Goal: Task Accomplishment & Management: Use online tool/utility

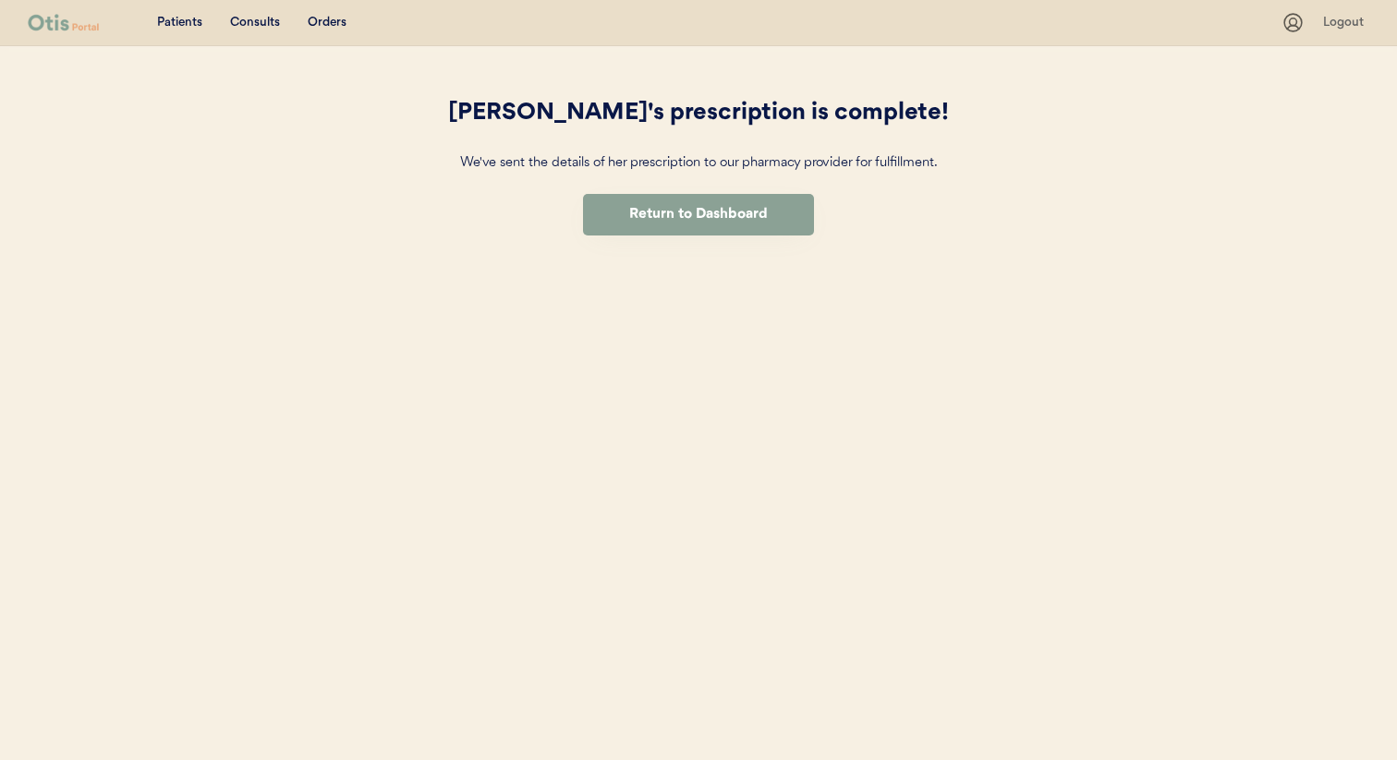
click at [87, 173] on div "Patients Consults Orders Admin Logout Marie's prescription is complete! We've s…" at bounding box center [698, 380] width 1397 height 760
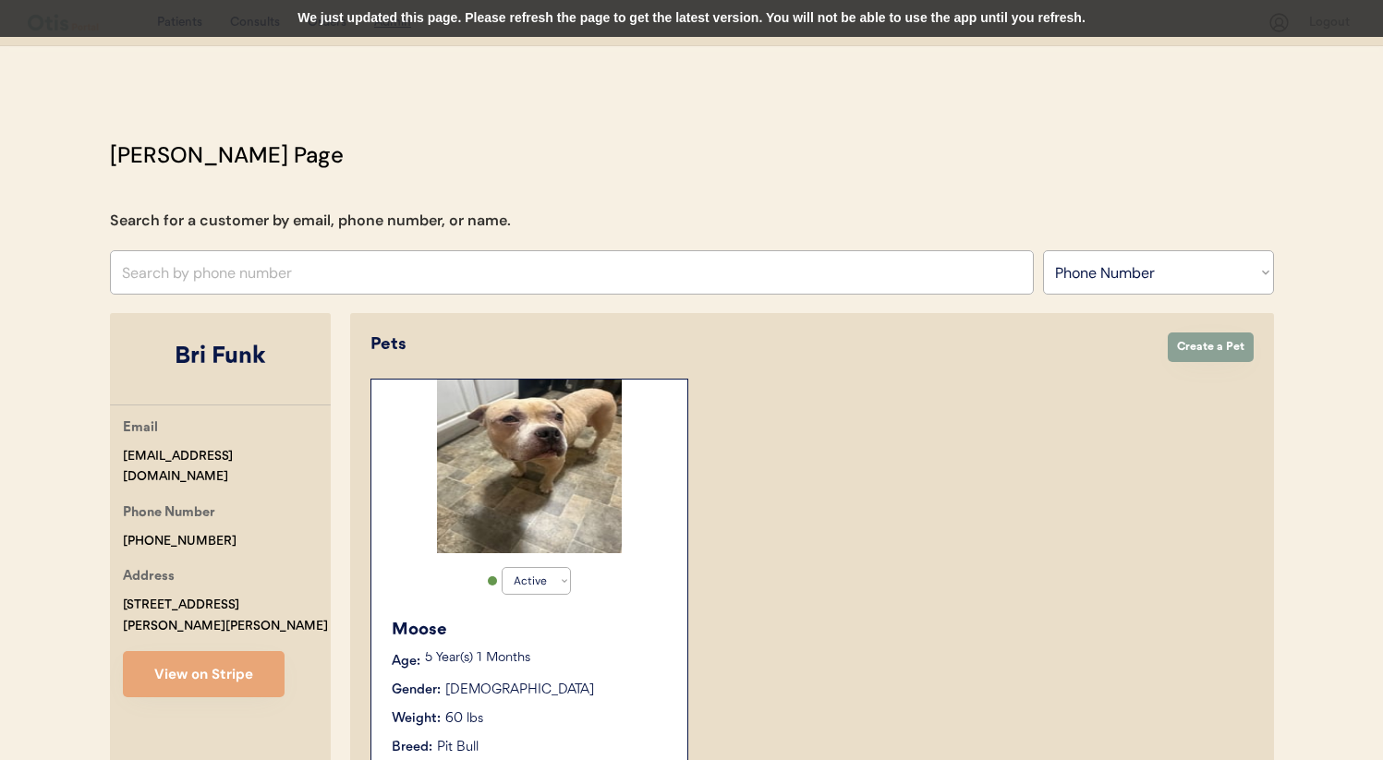
select select ""Phone Number""
select select "true"
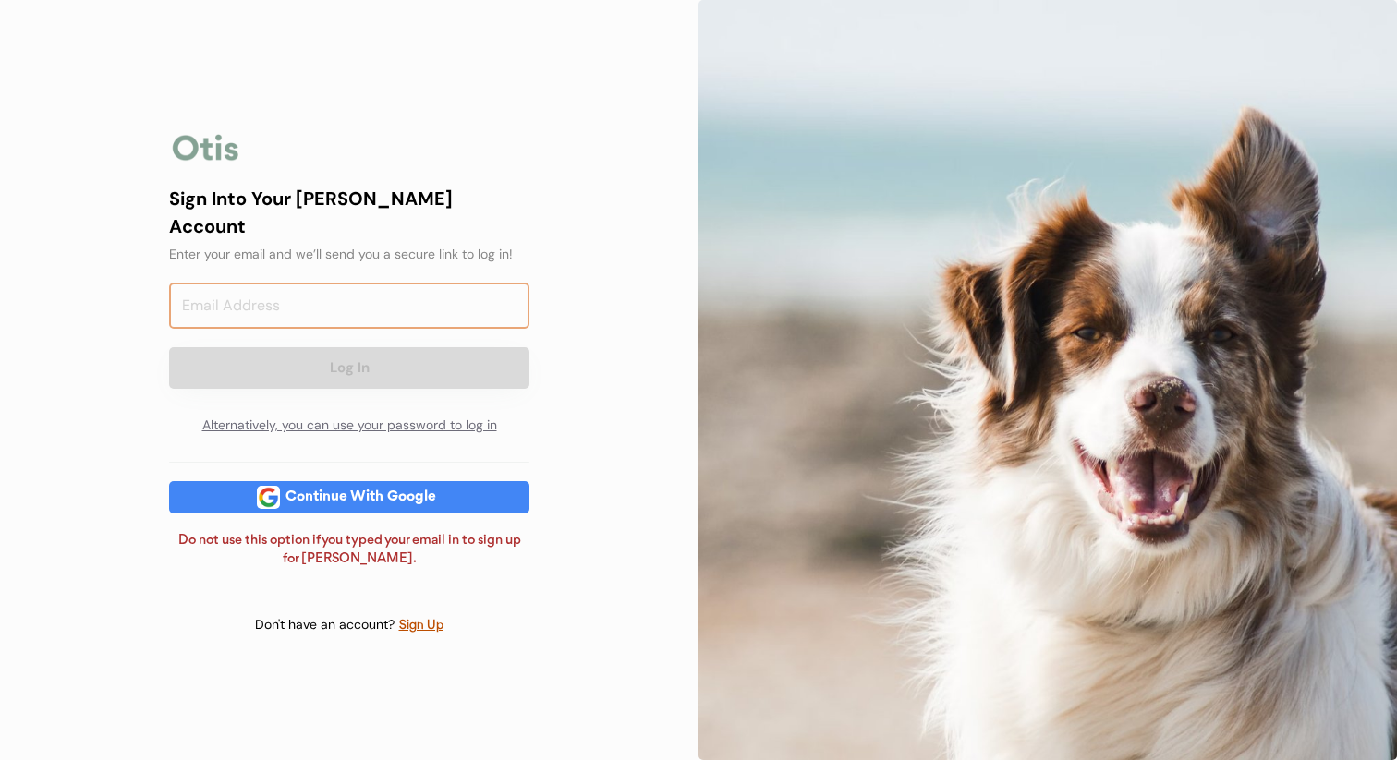
click at [428, 283] on input "email" at bounding box center [349, 306] width 360 height 46
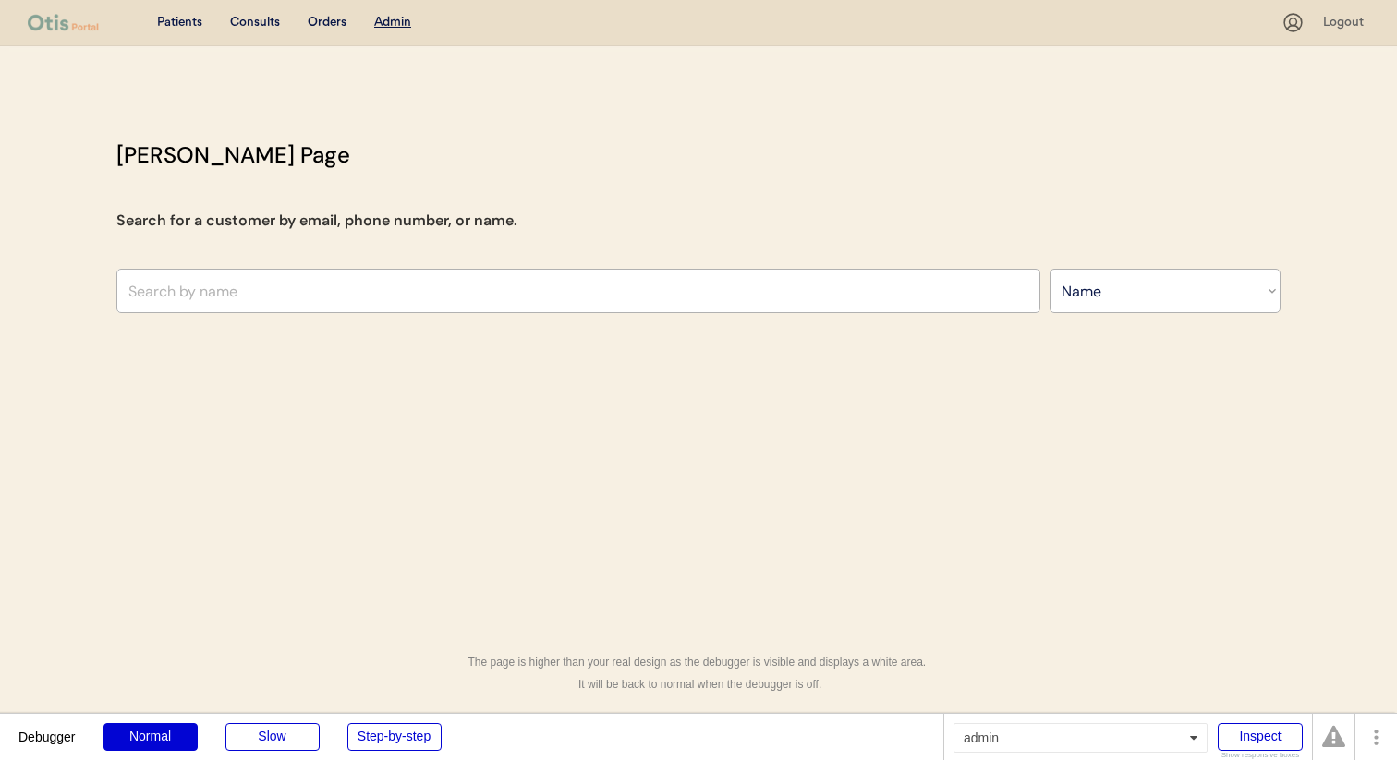
select select ""Name""
click at [264, 19] on div "Consults" at bounding box center [255, 23] width 50 height 18
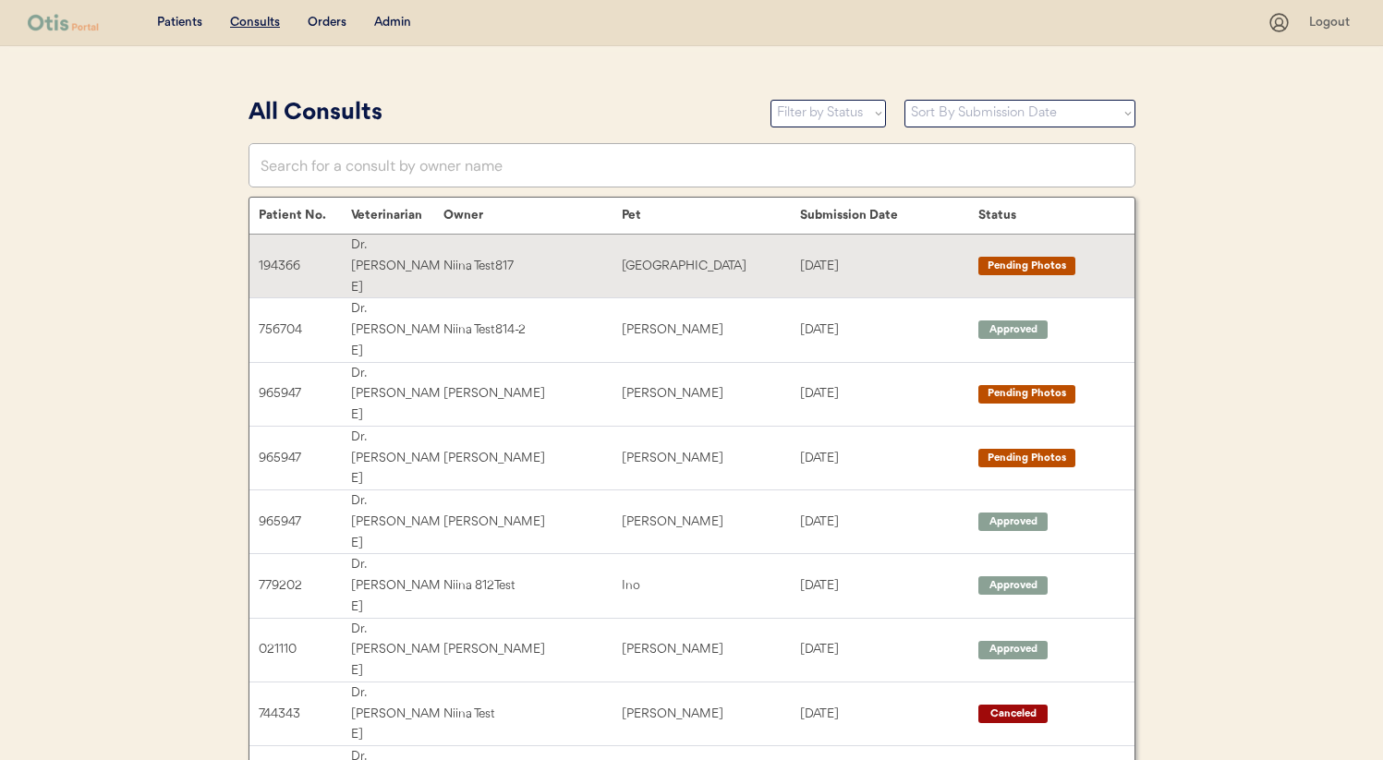
click at [516, 256] on div "Niina Test817" at bounding box center [532, 266] width 178 height 21
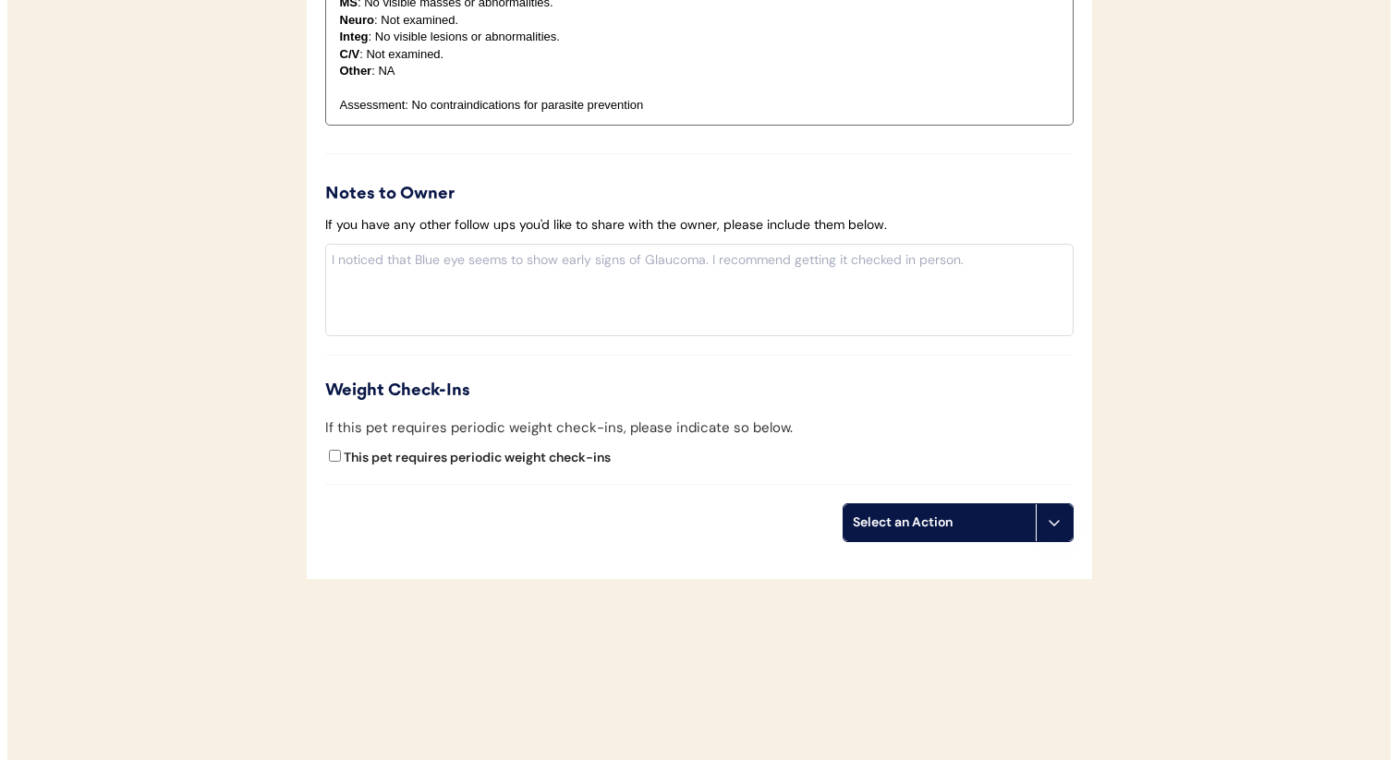
scroll to position [1614, 0]
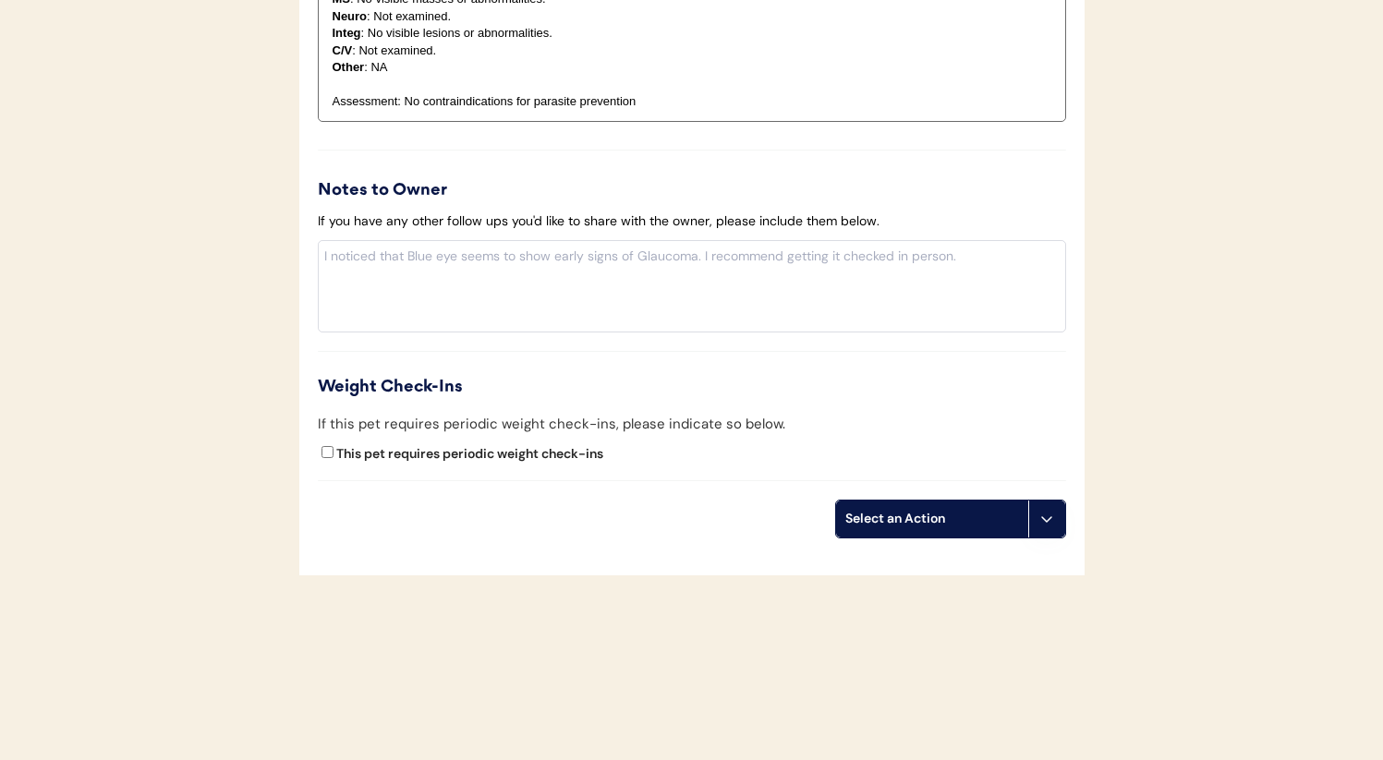
click at [984, 524] on div "Select an Action" at bounding box center [932, 519] width 174 height 18
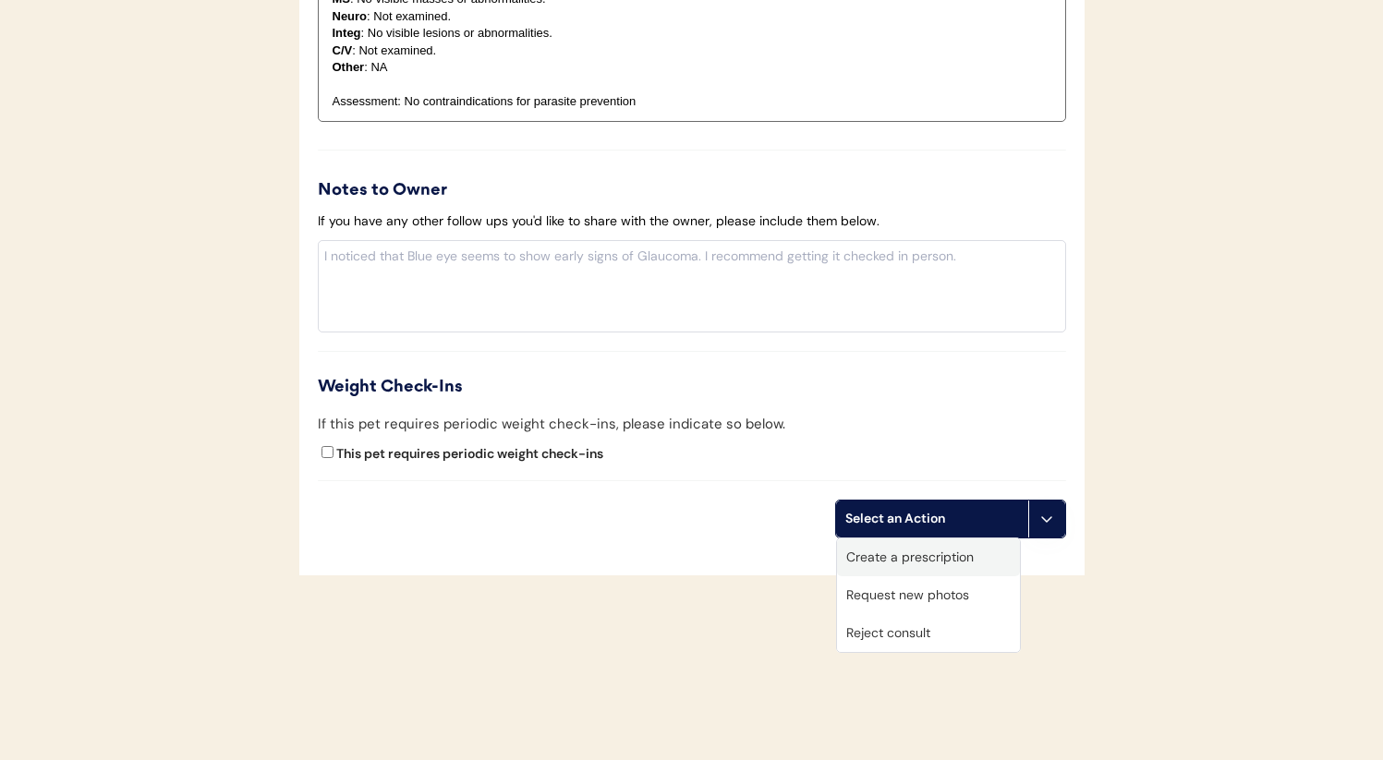
click at [948, 557] on div "Create a prescription" at bounding box center [928, 558] width 183 height 38
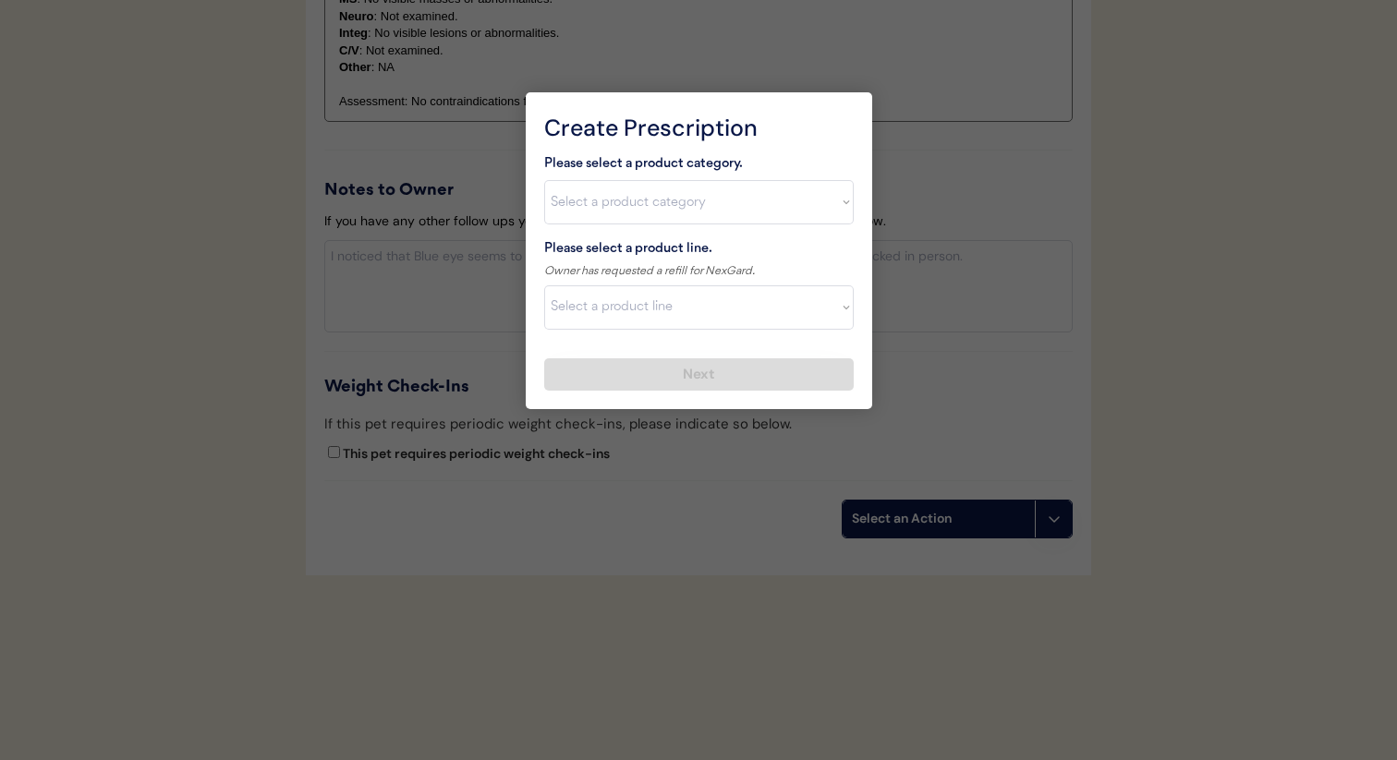
drag, startPoint x: 773, startPoint y: 472, endPoint x: 793, endPoint y: 481, distance: 21.5
click at [773, 472] on div at bounding box center [698, 380] width 1397 height 760
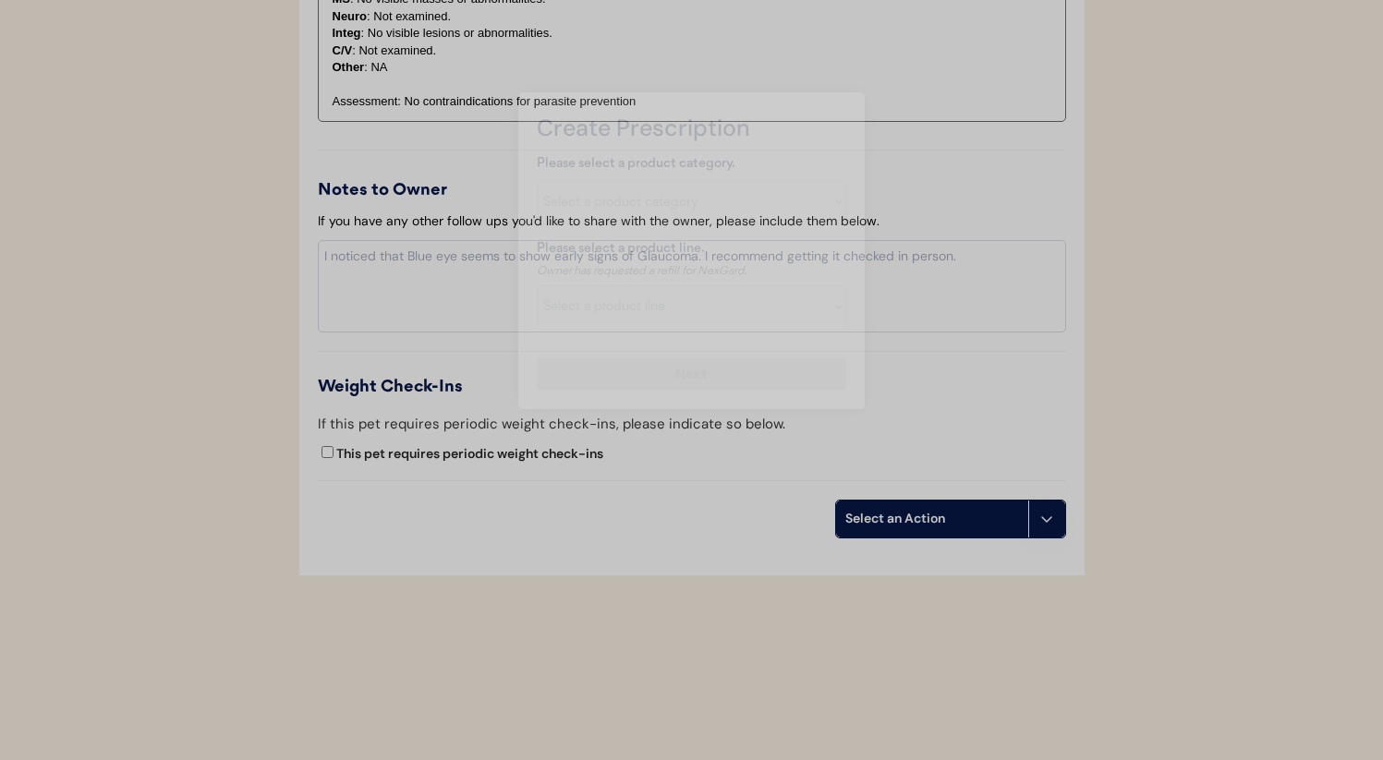
click at [960, 517] on div "Select an Action" at bounding box center [932, 519] width 174 height 18
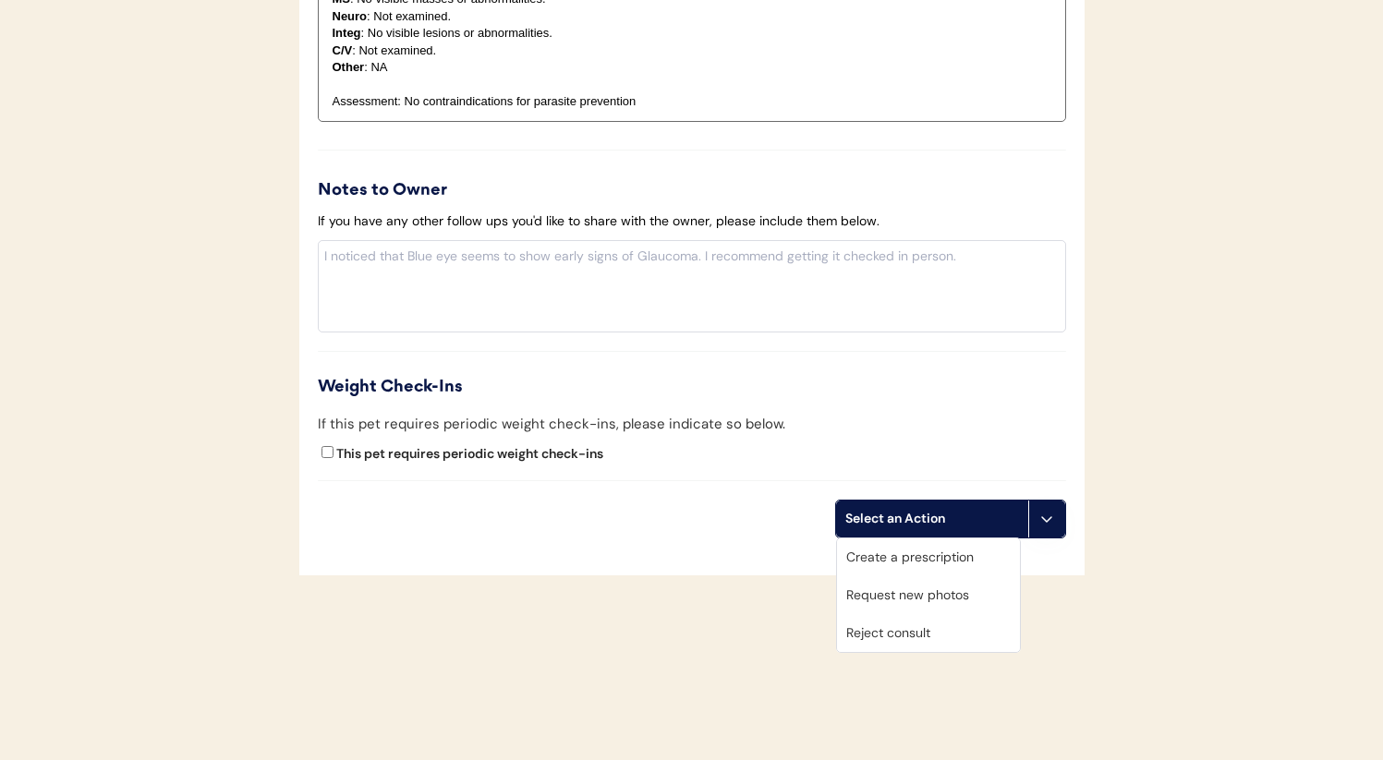
click at [906, 563] on div "Create a prescription" at bounding box center [928, 558] width 183 height 38
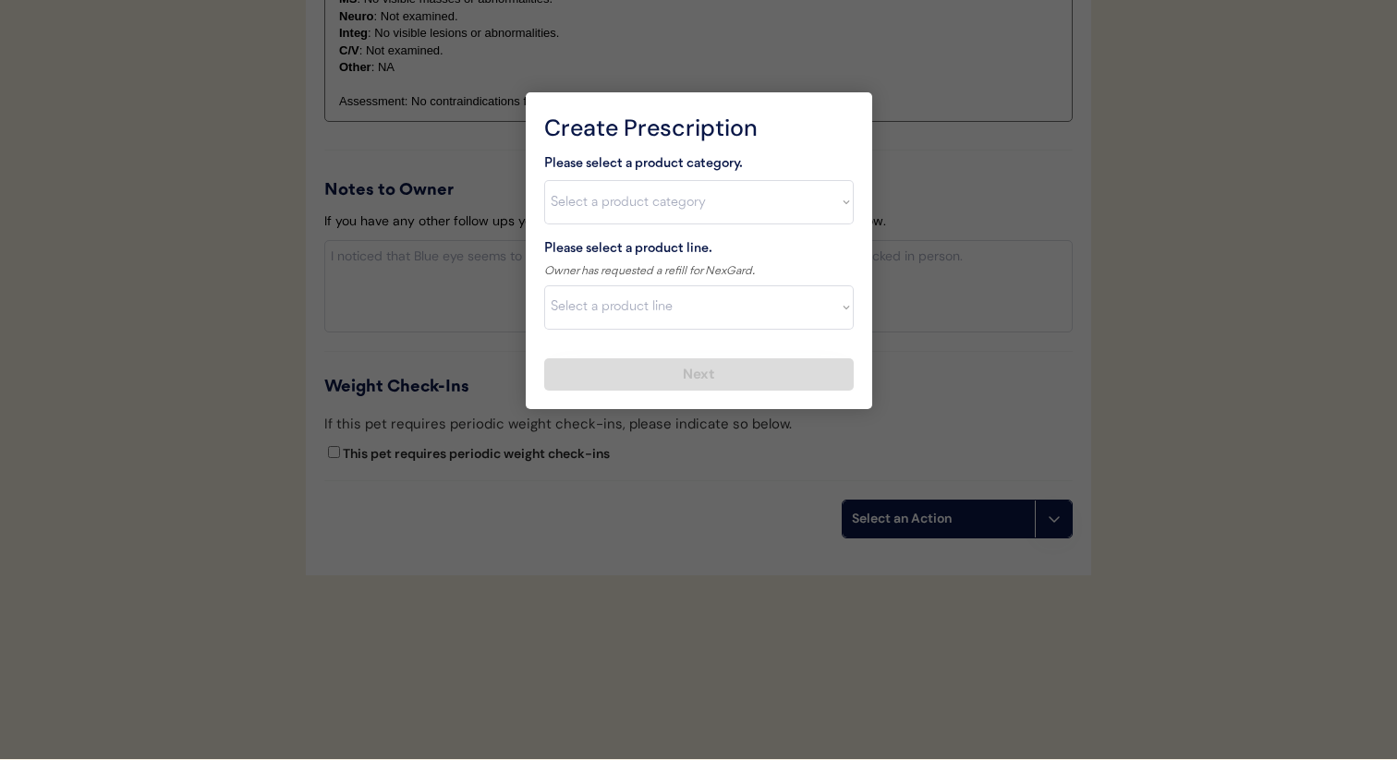
click at [648, 198] on select "Select a product category Allergies Antibiotics Anxiety Combo Parasite Preventi…" at bounding box center [699, 202] width 310 height 44
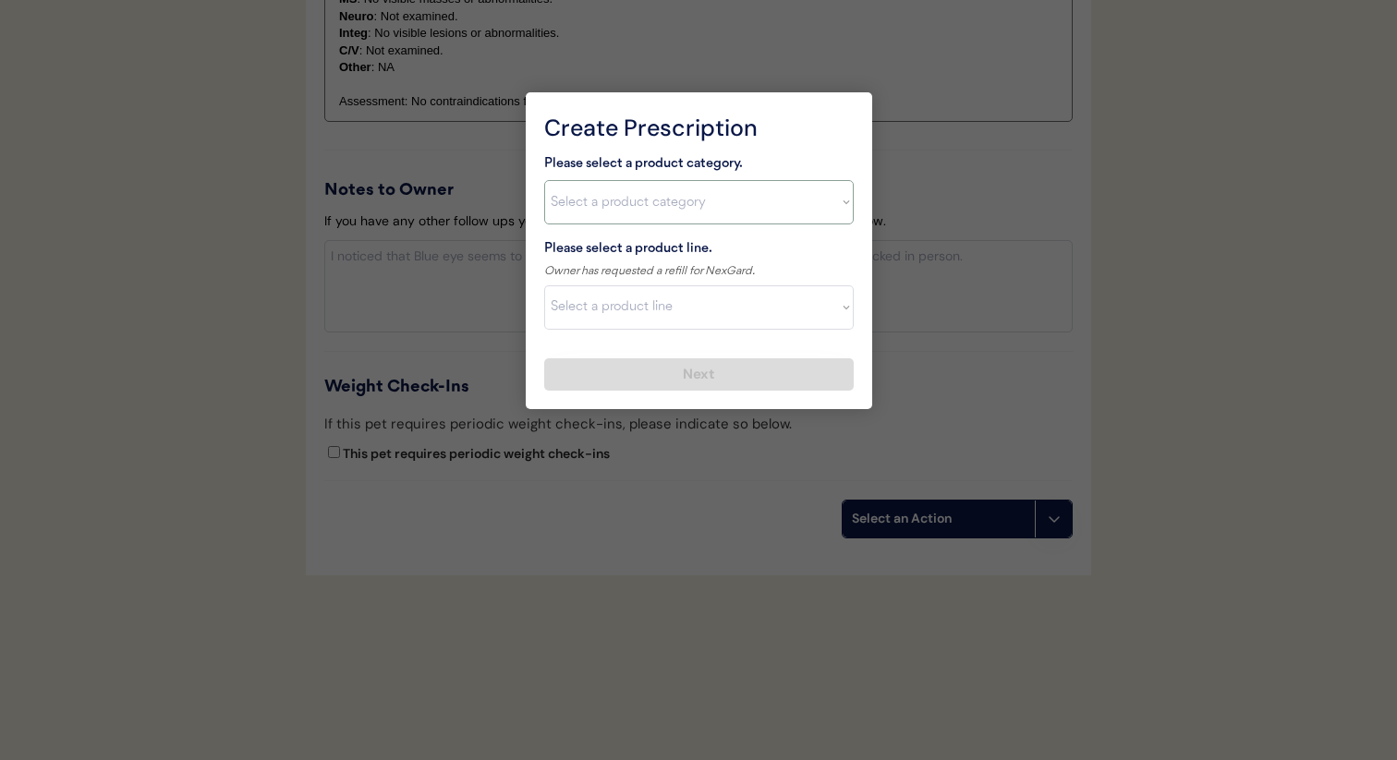
select select ""flea___tick""
click at [544, 180] on select "Select a product category Allergies Antibiotics Anxiety Combo Parasite Preventi…" at bounding box center [699, 202] width 310 height 44
click at [634, 303] on select "Select a product line" at bounding box center [699, 307] width 310 height 44
select select ""NexGard""
click at [544, 285] on select "Select a product line Bravecto 3 Month NexGard Simparica" at bounding box center [699, 307] width 310 height 44
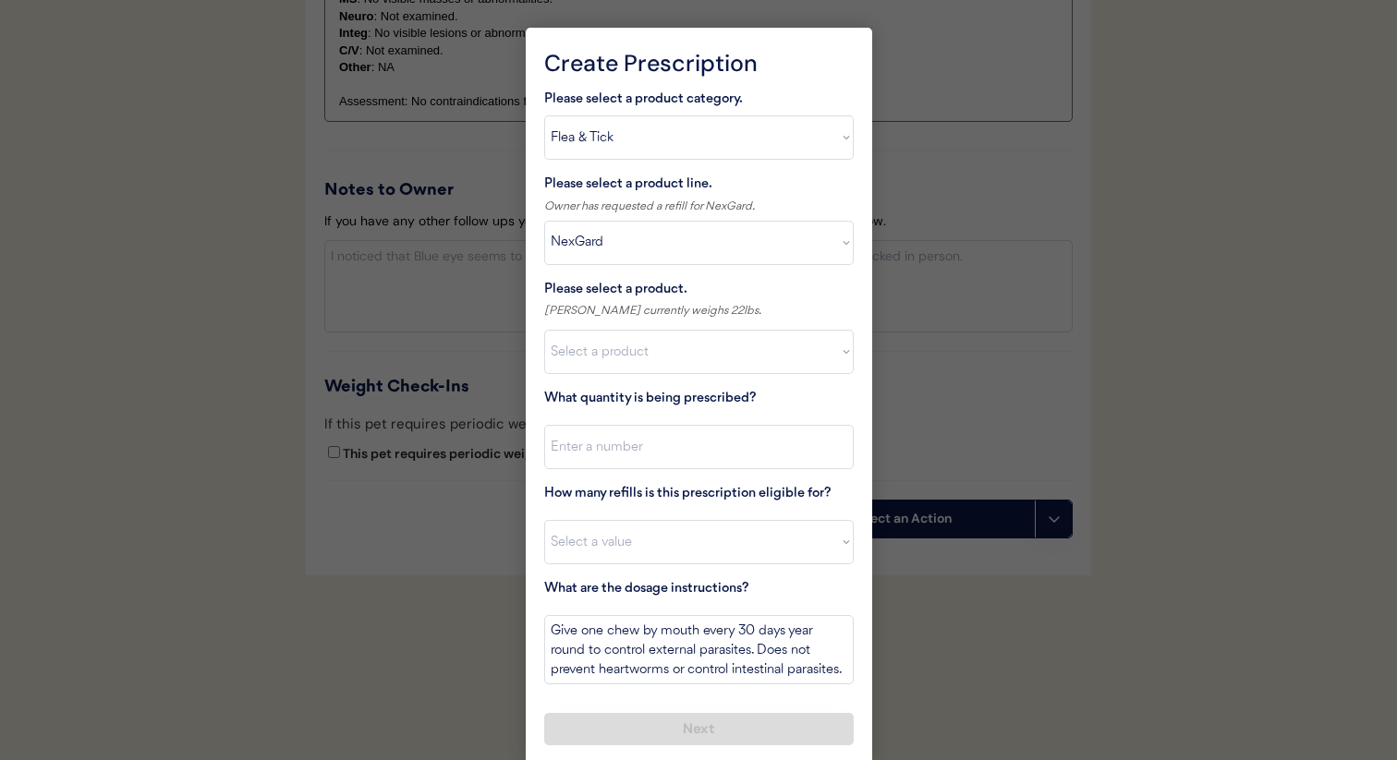
click at [668, 362] on select "Select a product NexGard, 4 - 10lbs NexGard, 10.1 - 24lbs NexGard, 24.1 - 60lbs…" at bounding box center [699, 352] width 310 height 44
select select ""1348695171700984260__LOOKUP__1670802139216x645124073882102900""
click at [544, 330] on select "Select a product NexGard, 4 - 10lbs NexGard, 10.1 - 24lbs NexGard, 24.1 - 60lbs…" at bounding box center [699, 352] width 310 height 44
click at [743, 455] on input "input" at bounding box center [699, 447] width 310 height 44
type input "1"
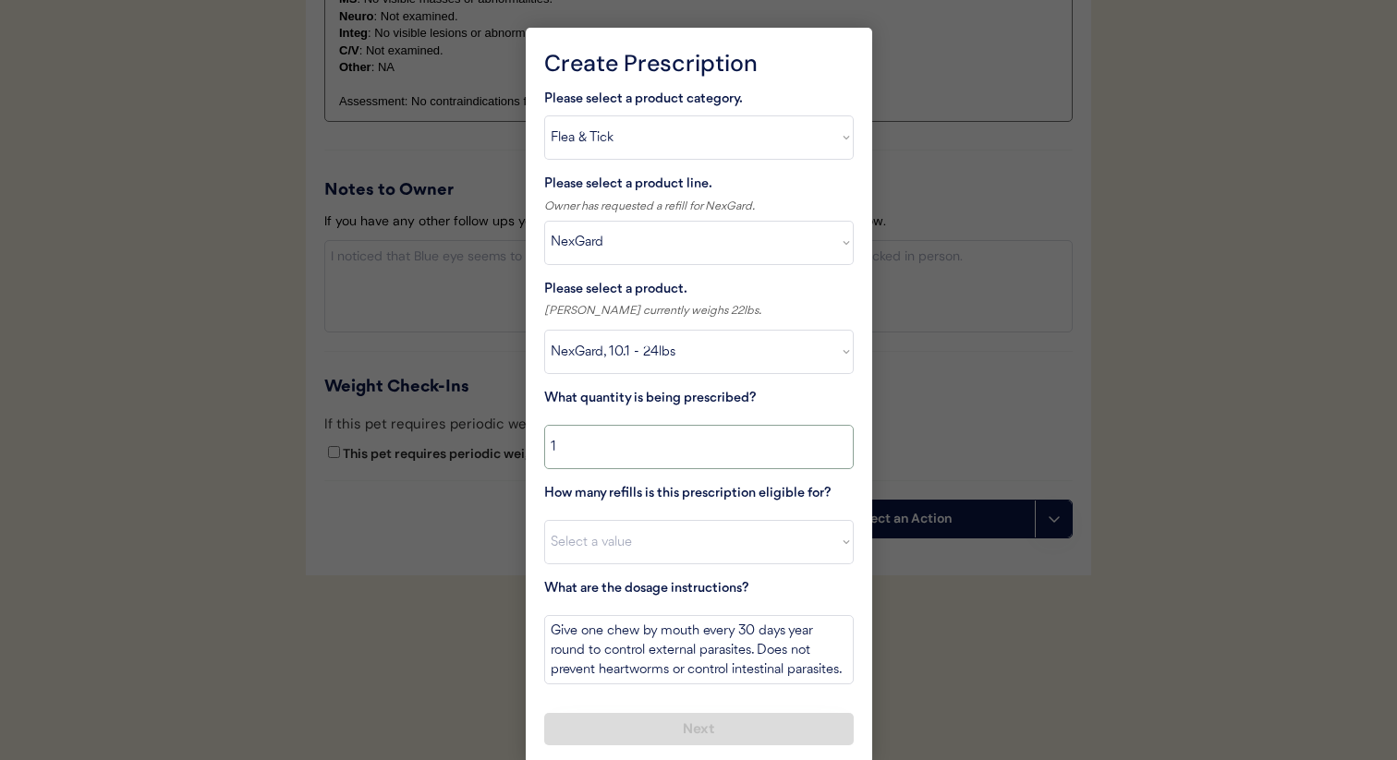
click at [684, 531] on select "Select a value 0 1 2 3 4 5 6 7 8 10 11" at bounding box center [699, 542] width 310 height 44
select select "11"
click at [544, 520] on select "Select a value 0 1 2 3 4 5 6 7 8 10 11" at bounding box center [699, 542] width 310 height 44
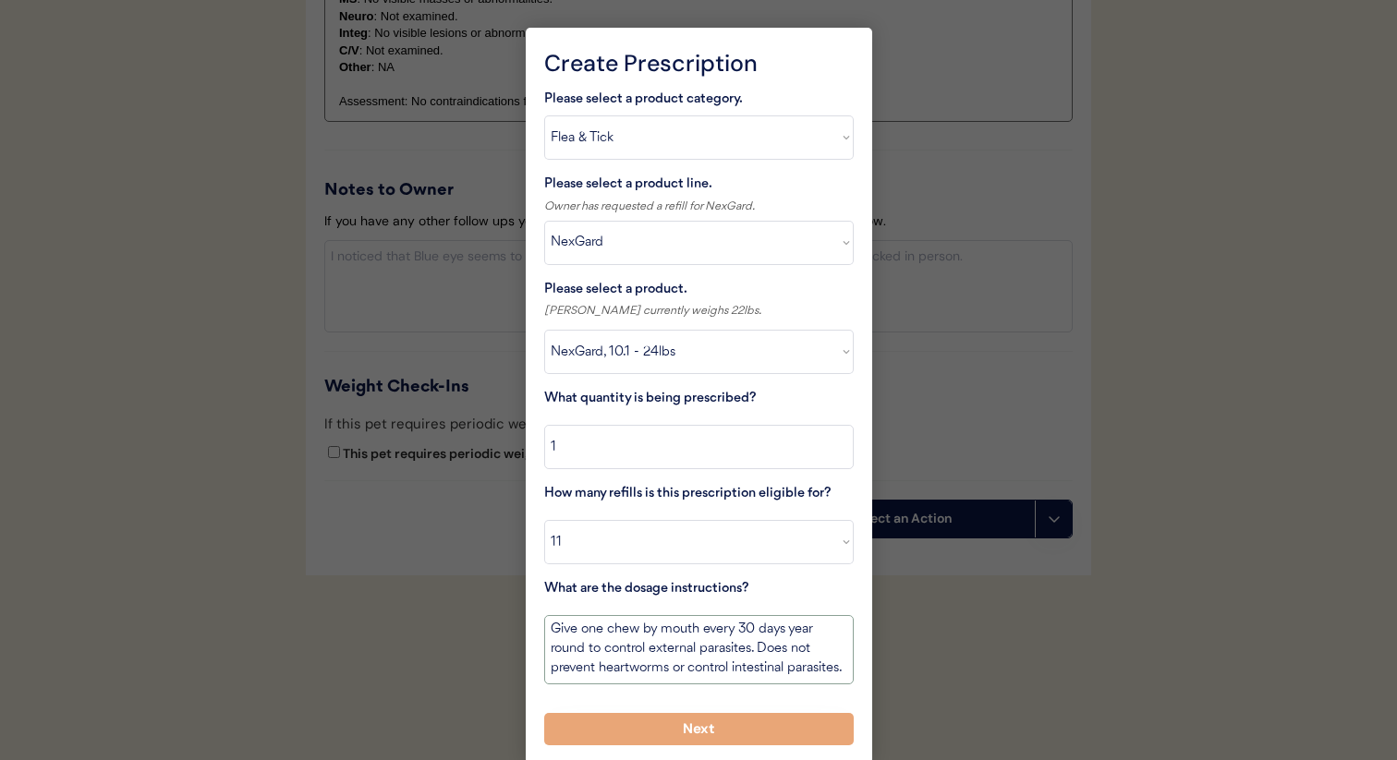
scroll to position [21, 0]
click at [684, 722] on button "Next" at bounding box center [699, 729] width 310 height 32
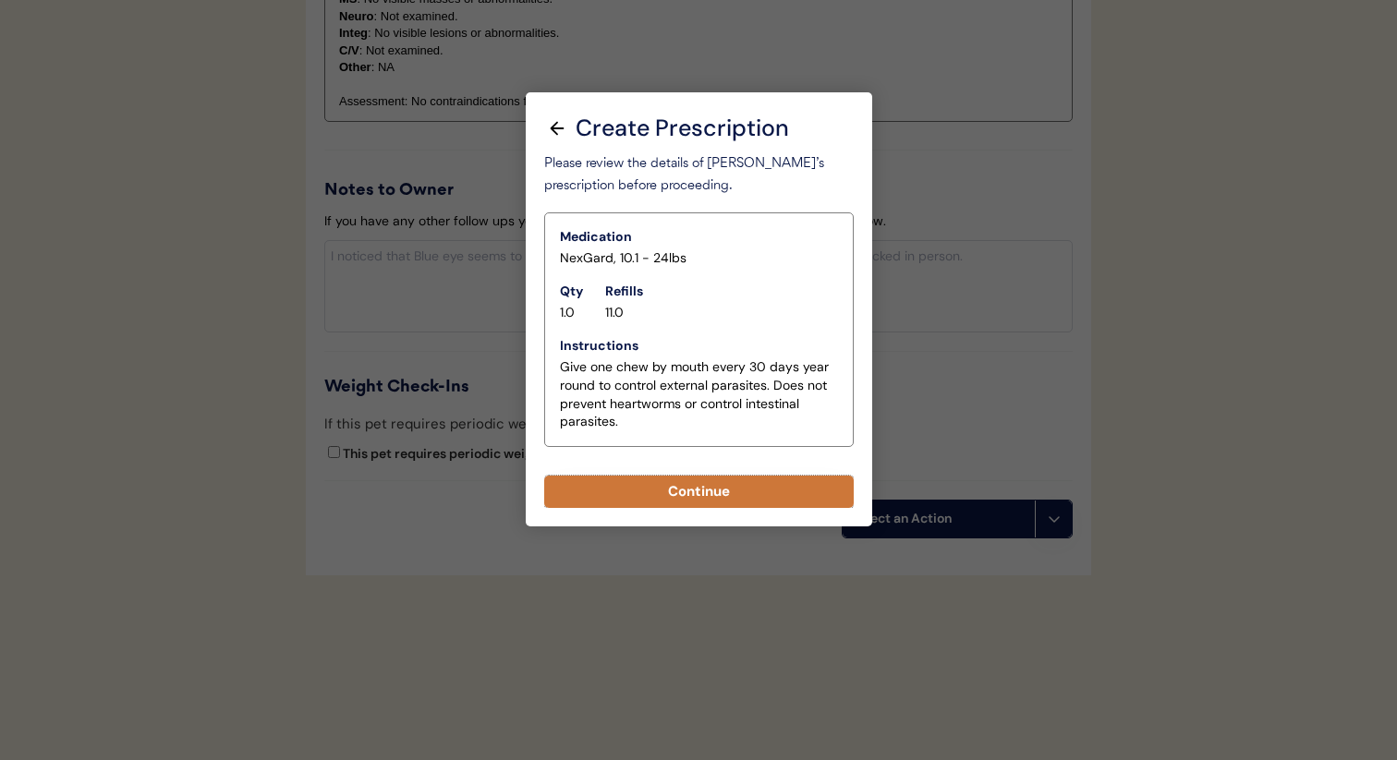
click at [705, 487] on button "Continue" at bounding box center [699, 492] width 310 height 32
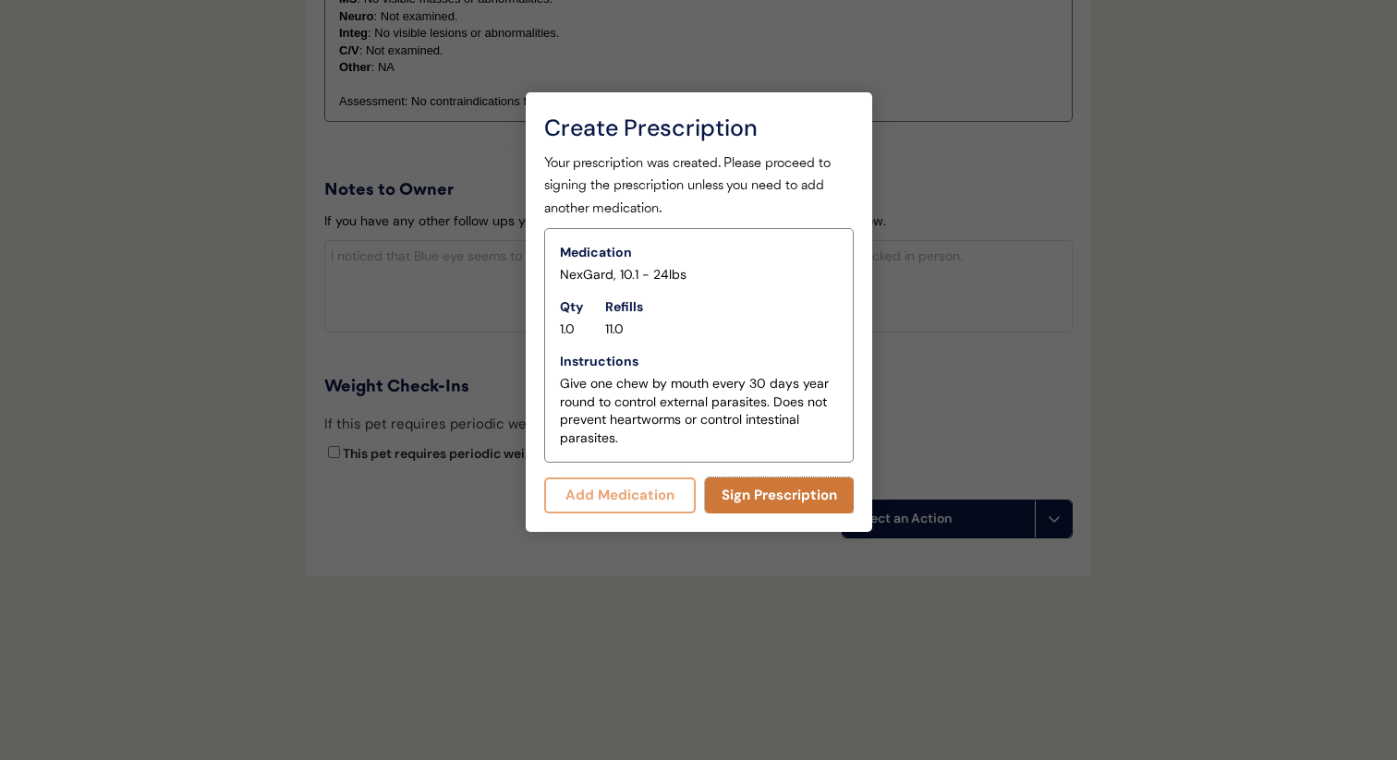
click at [777, 484] on button "Sign Prescription" at bounding box center [779, 496] width 149 height 36
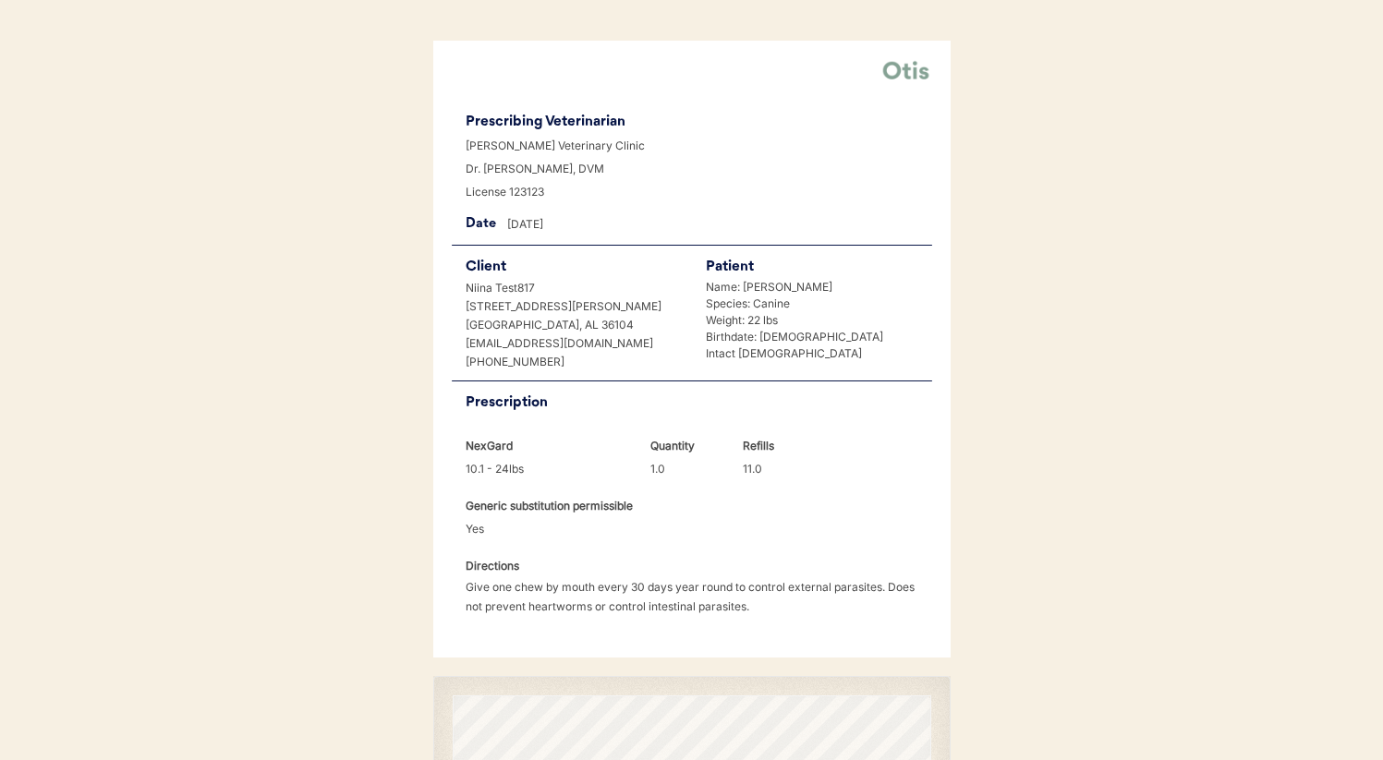
scroll to position [370, 0]
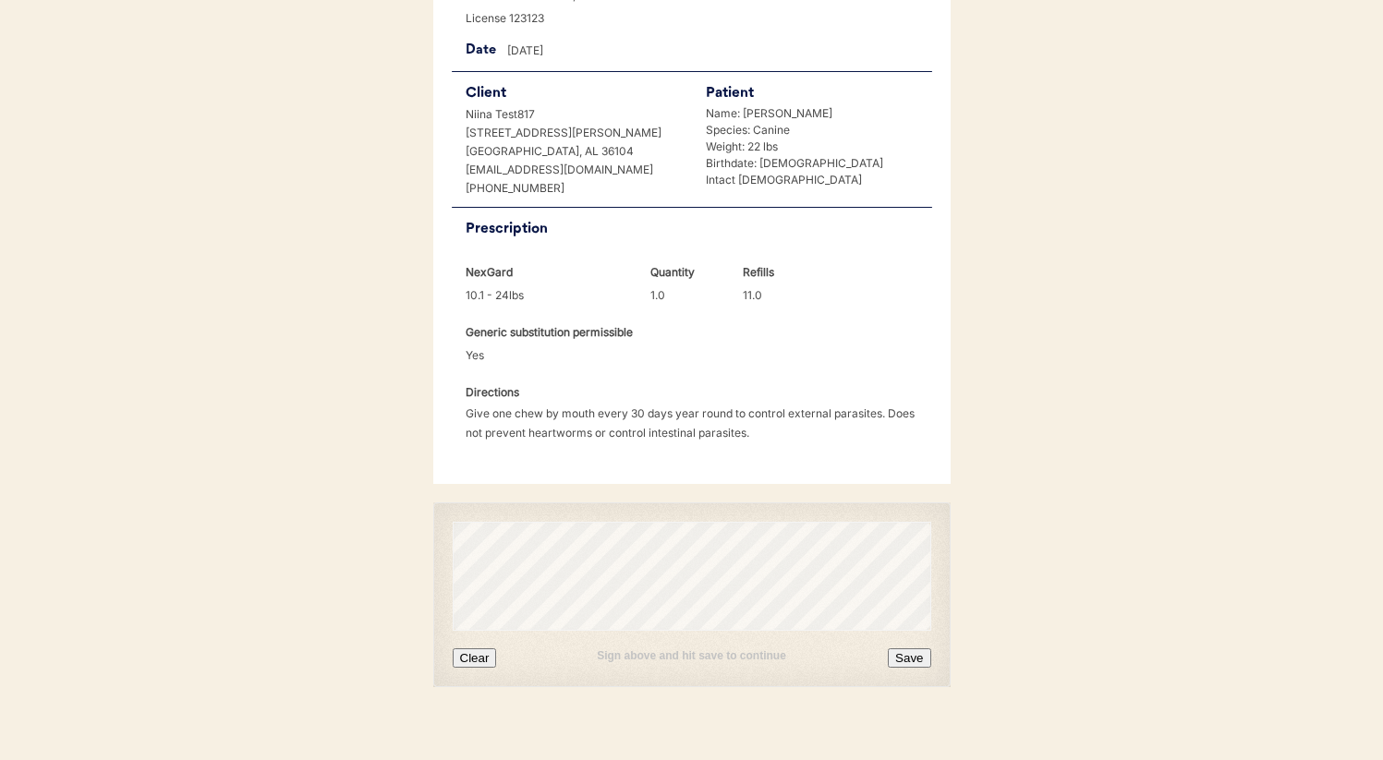
drag, startPoint x: 471, startPoint y: 629, endPoint x: 476, endPoint y: 608, distance: 21.7
click at [471, 649] on button "Clear" at bounding box center [475, 658] width 44 height 19
click at [913, 649] on button "Save" at bounding box center [909, 658] width 42 height 19
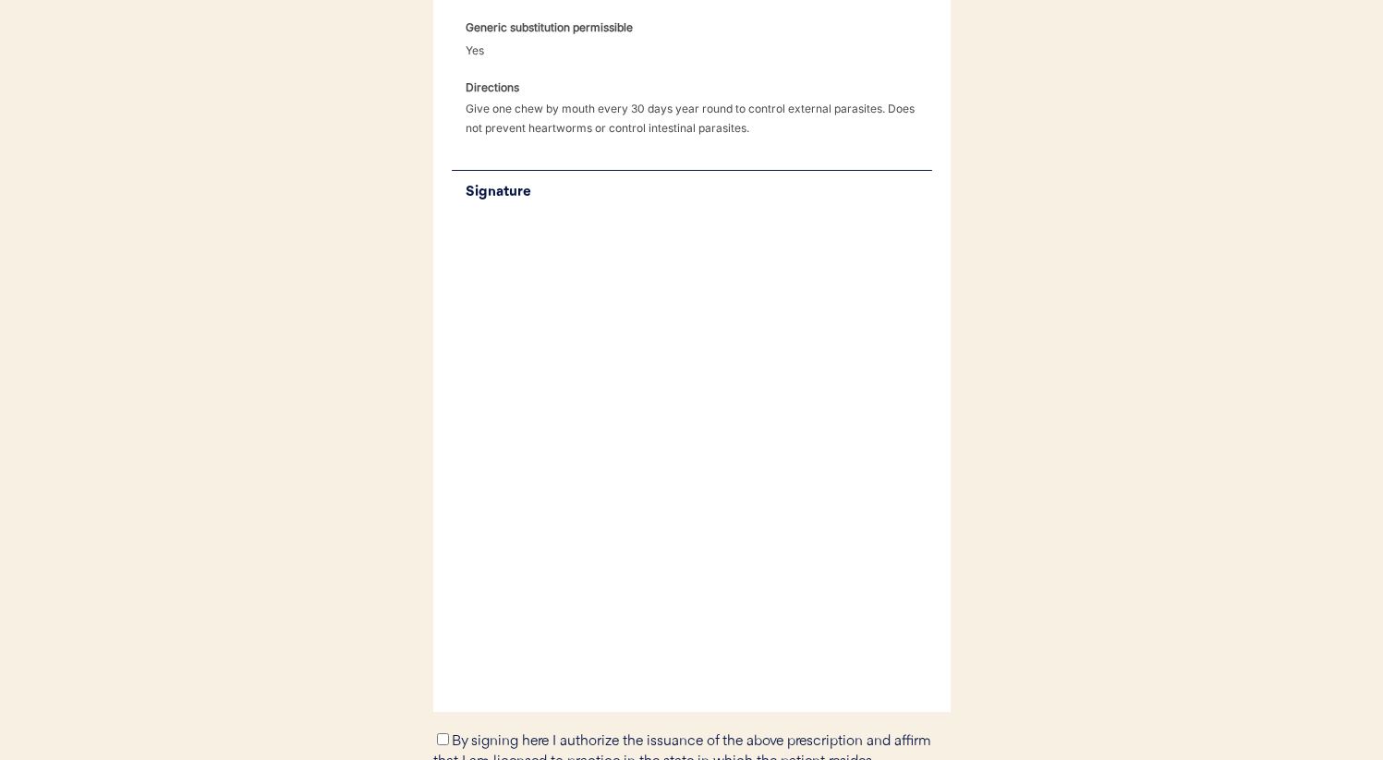
scroll to position [449, 0]
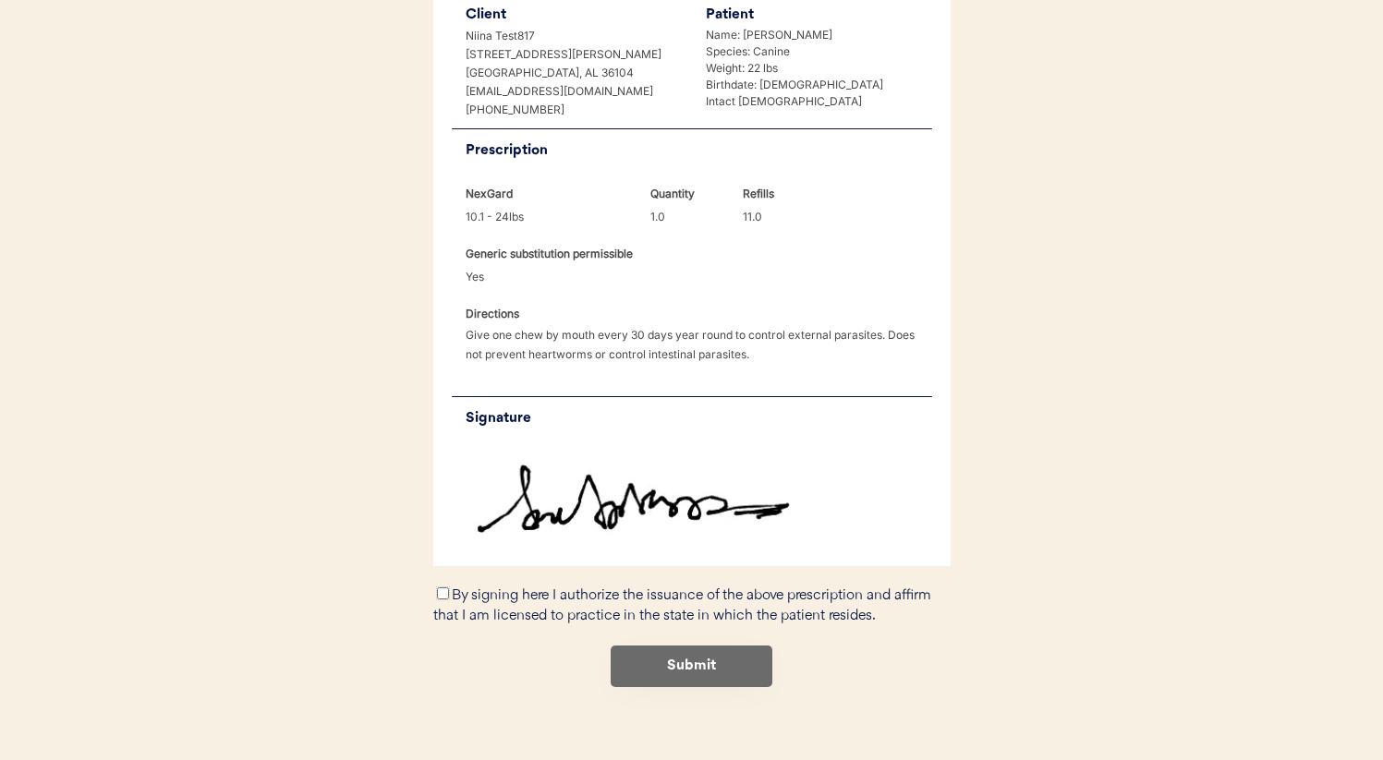
click at [439, 588] on input "By signing here I authorize the issuance of the above prescription and affirm t…" at bounding box center [443, 594] width 12 height 12
checkbox input "true"
click at [675, 649] on button "Submit" at bounding box center [692, 667] width 162 height 42
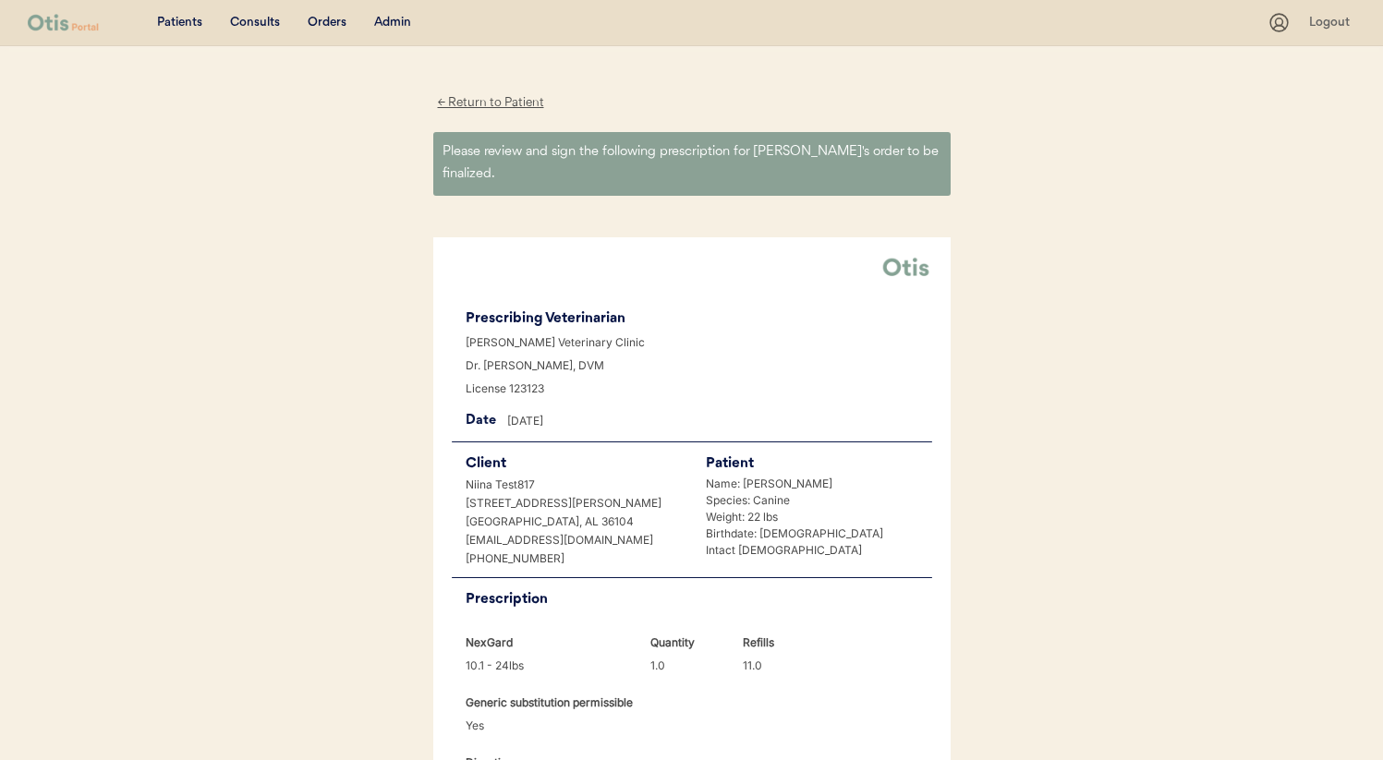
scroll to position [0, 0]
